Goal: Browse casually: Explore the website without a specific task or goal

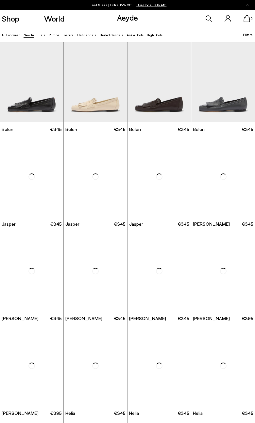
scroll to position [733, 0]
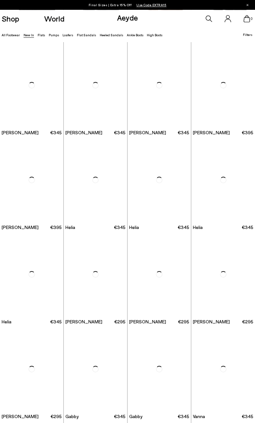
scroll to position [186, 0]
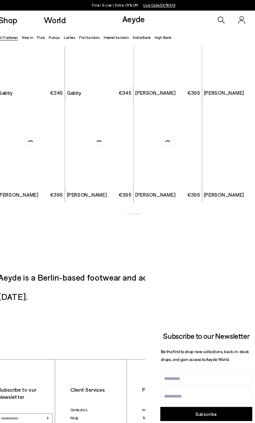
scroll to position [988, 0]
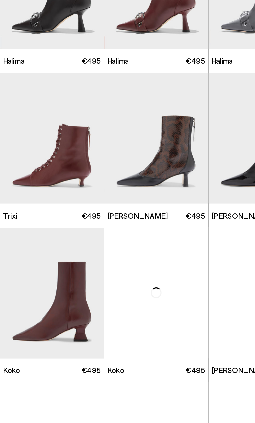
scroll to position [92, 0]
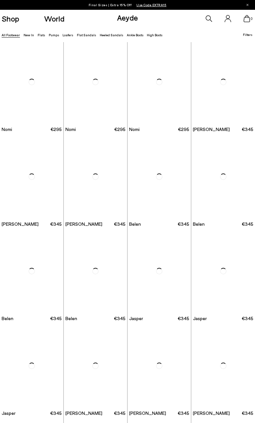
scroll to position [487, 0]
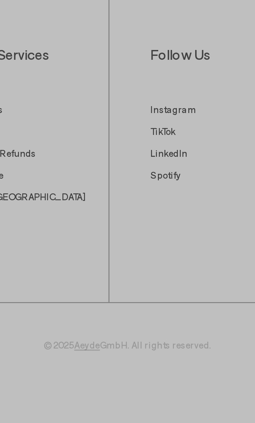
scroll to position [501, 0]
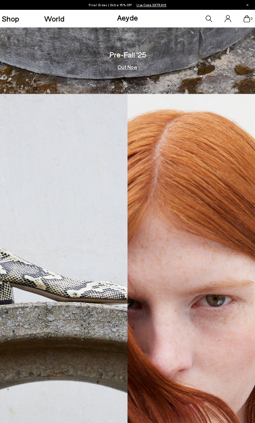
scroll to position [329, 0]
click at [75, 346] on img at bounding box center [64, 301] width 128 height 414
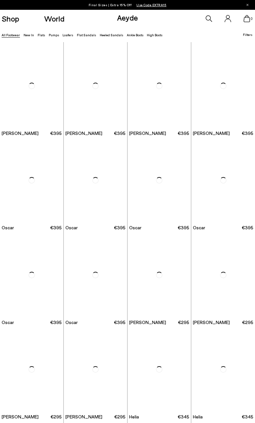
scroll to position [467, 0]
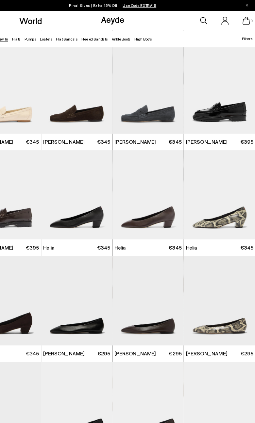
scroll to position [192, 0]
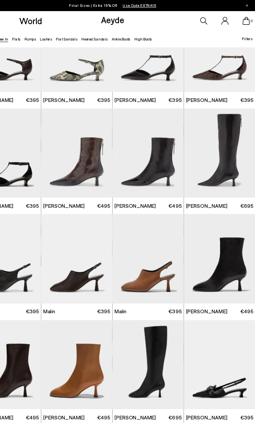
scroll to position [800, 0]
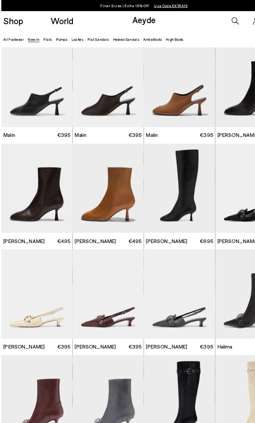
scroll to position [965, 0]
